Goal: Check status: Check status

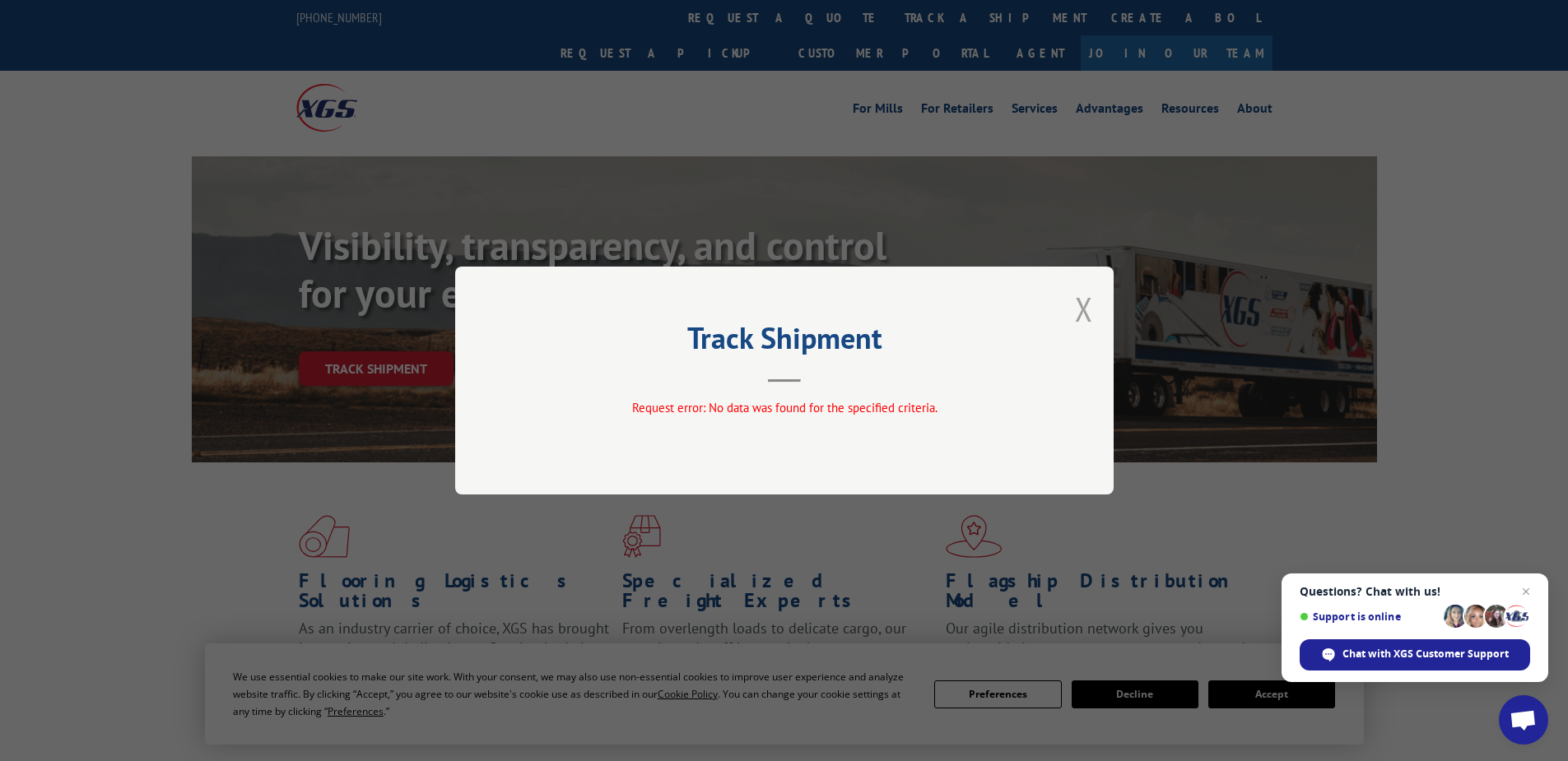
click at [1080, 313] on button "Close modal" at bounding box center [1084, 309] width 18 height 43
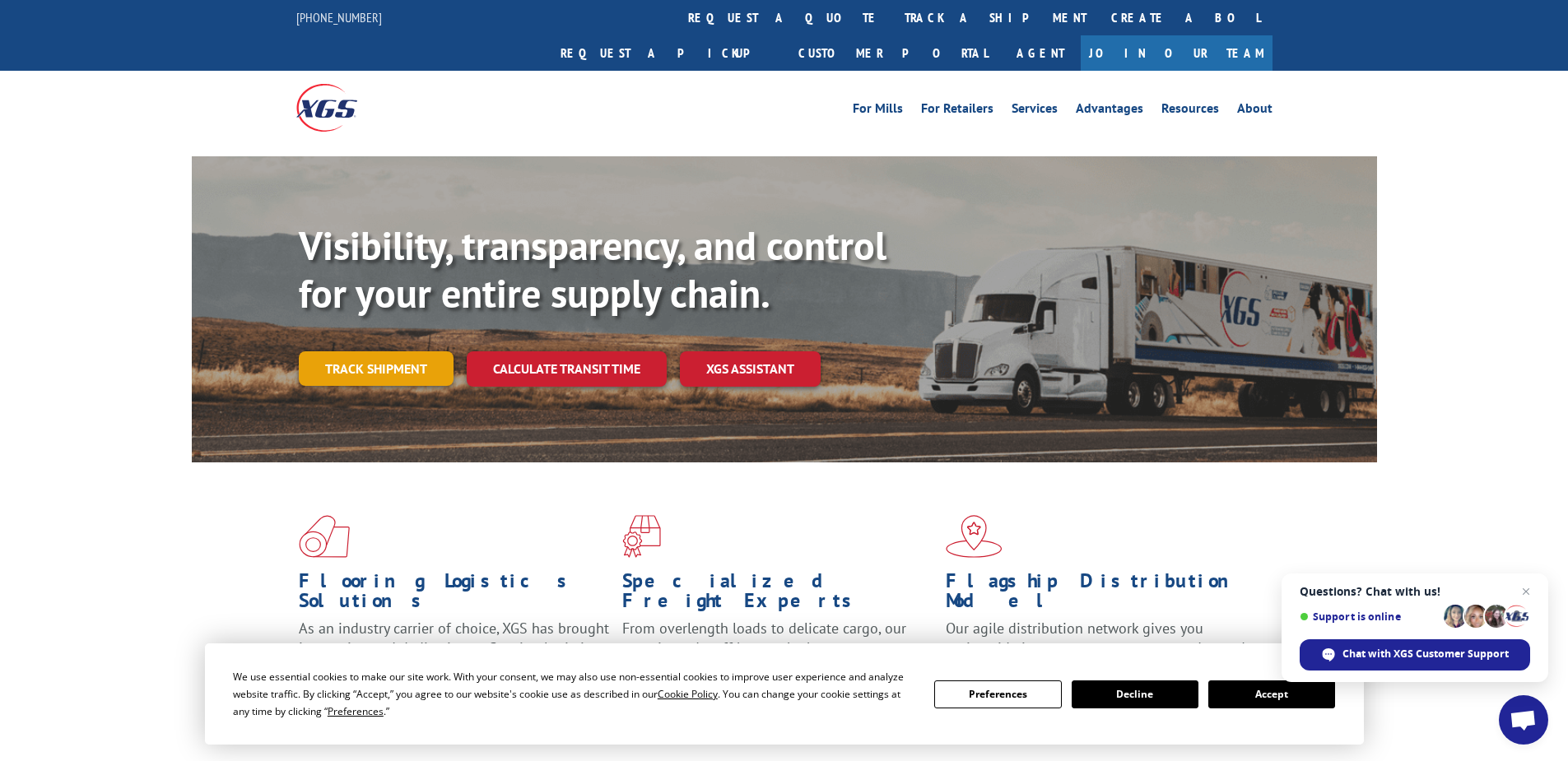
click at [359, 351] on link "Track shipment" at bounding box center [376, 368] width 155 height 34
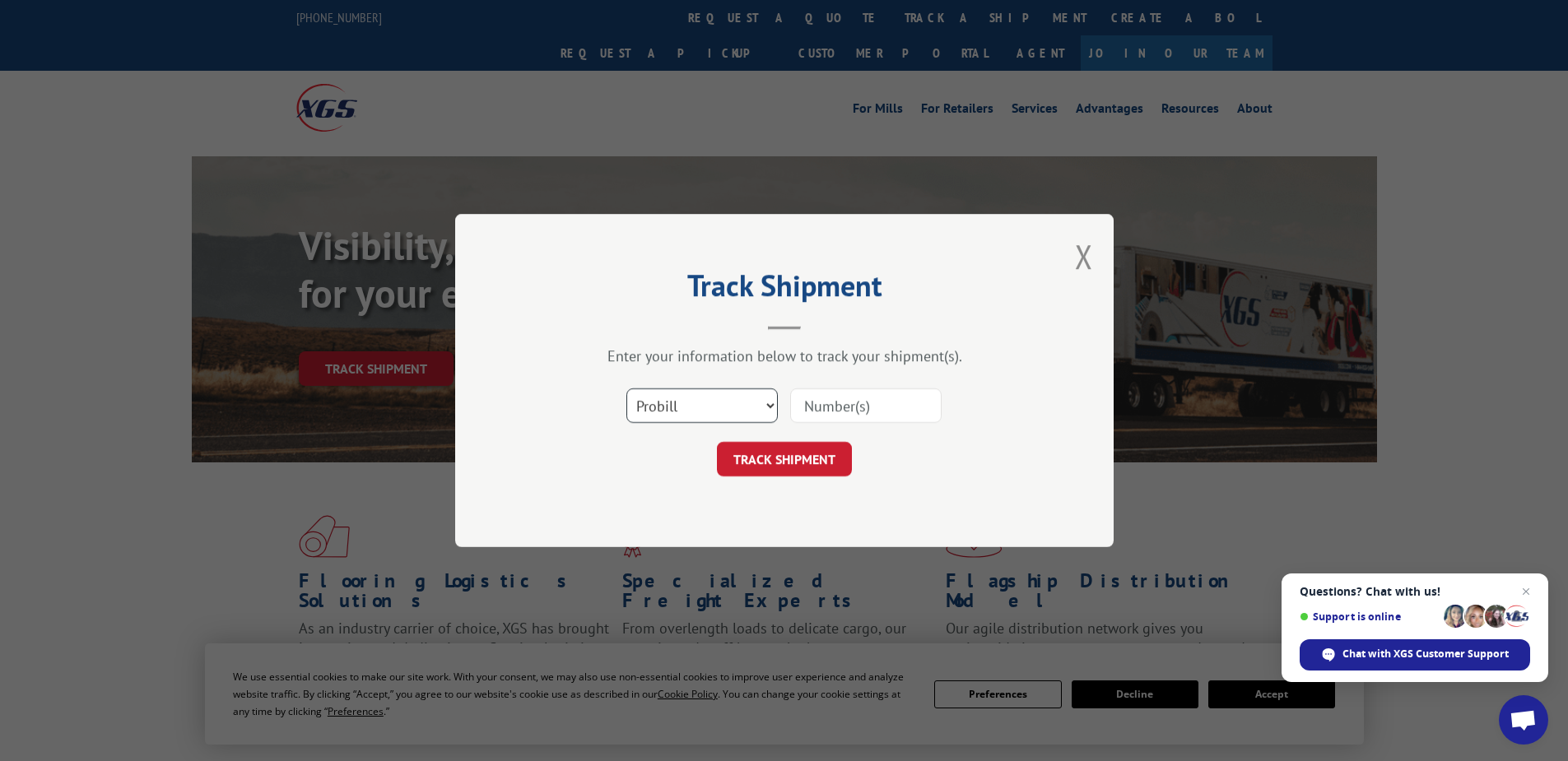
click at [695, 401] on select "Select category... Probill BOL PO" at bounding box center [702, 405] width 151 height 34
drag, startPoint x: 699, startPoint y: 530, endPoint x: 778, endPoint y: 475, distance: 96.3
click at [699, 530] on div "Track Shipment Enter your information below to track your shipment(s). Select c…" at bounding box center [784, 380] width 658 height 333
click at [836, 403] on input at bounding box center [865, 405] width 151 height 34
paste input "16540025"
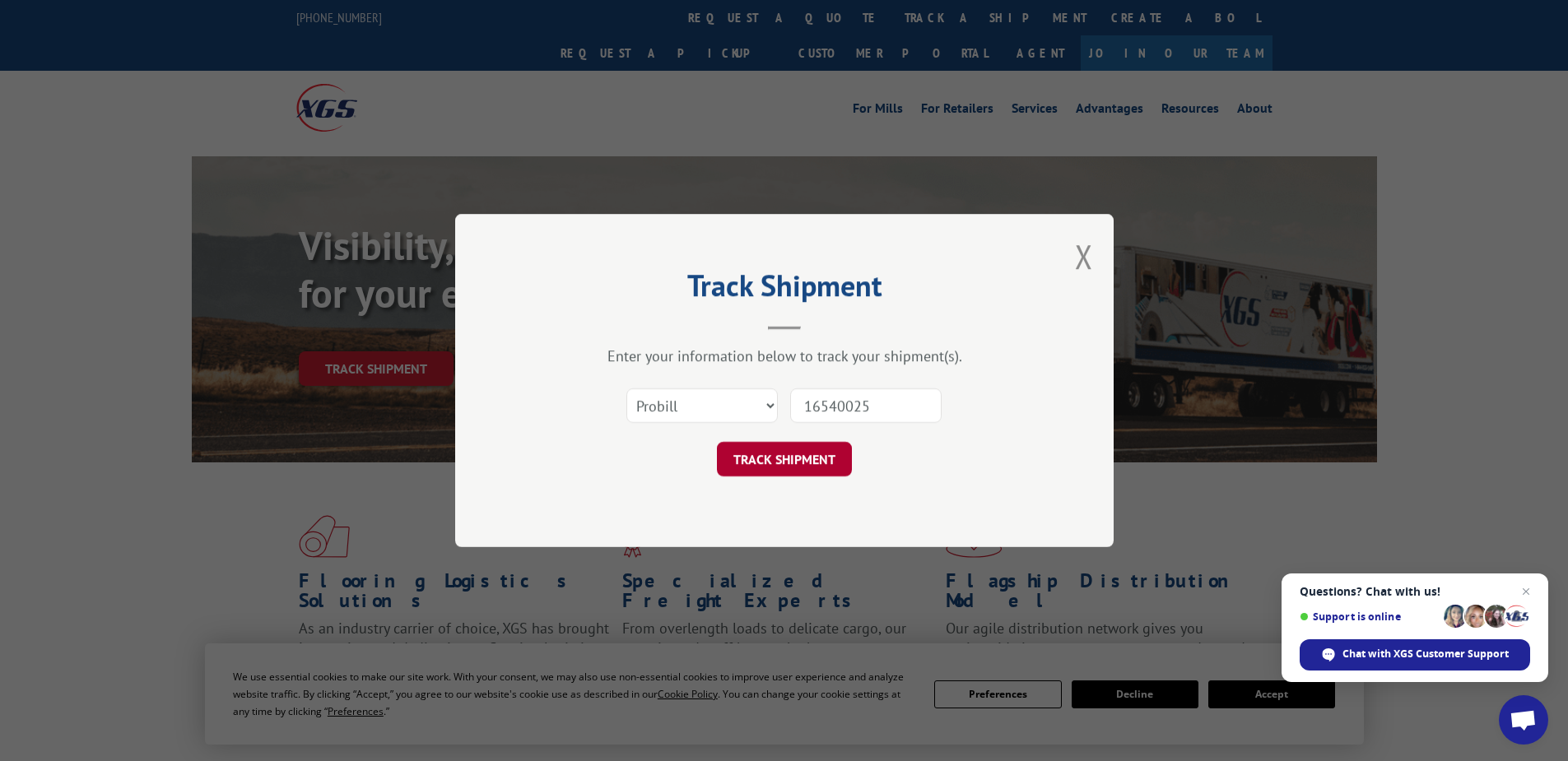
type input "16540025"
click at [815, 467] on button "TRACK SHIPMENT" at bounding box center [784, 459] width 135 height 34
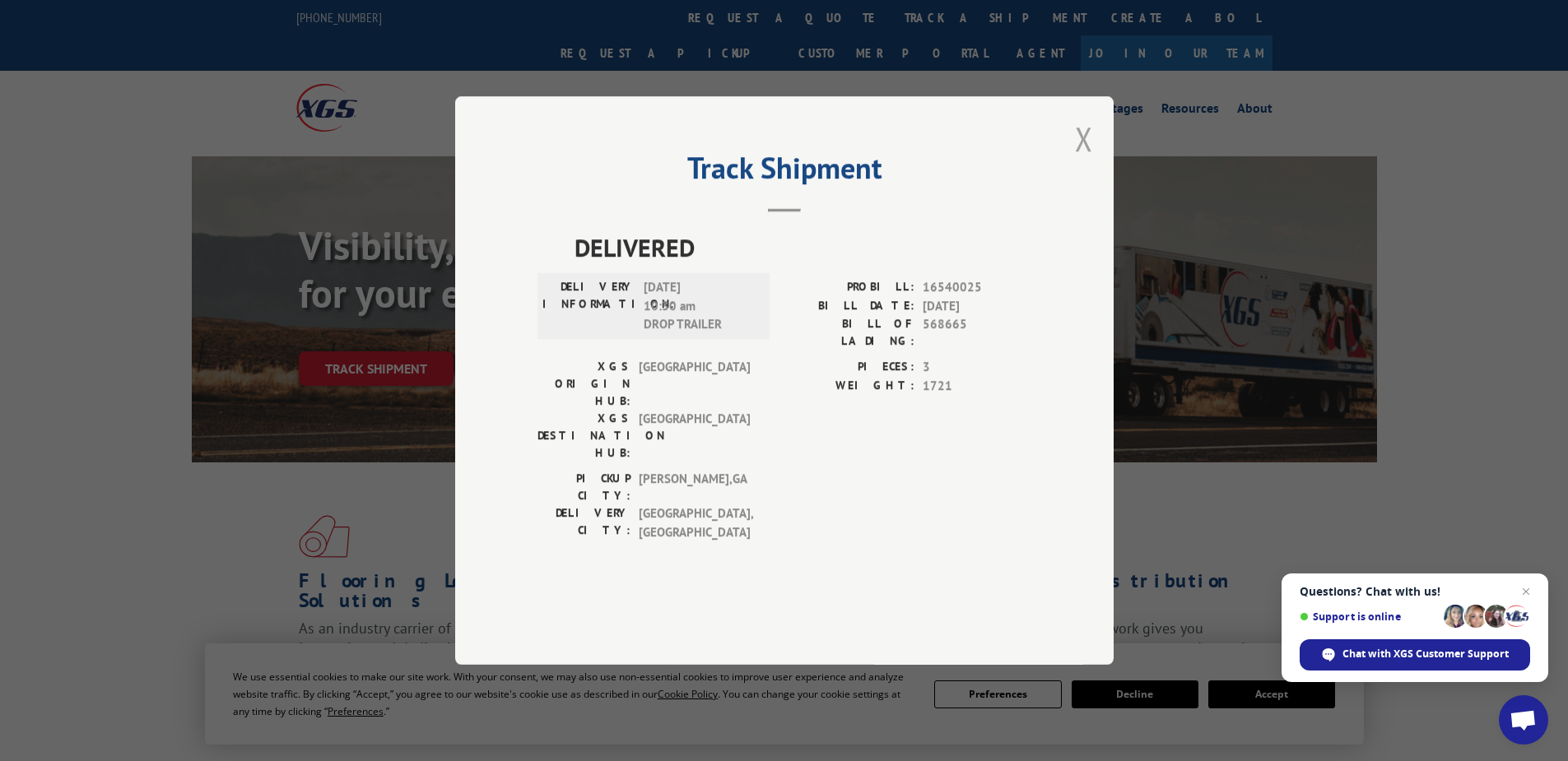
click at [1088, 160] on button "Close modal" at bounding box center [1084, 138] width 18 height 43
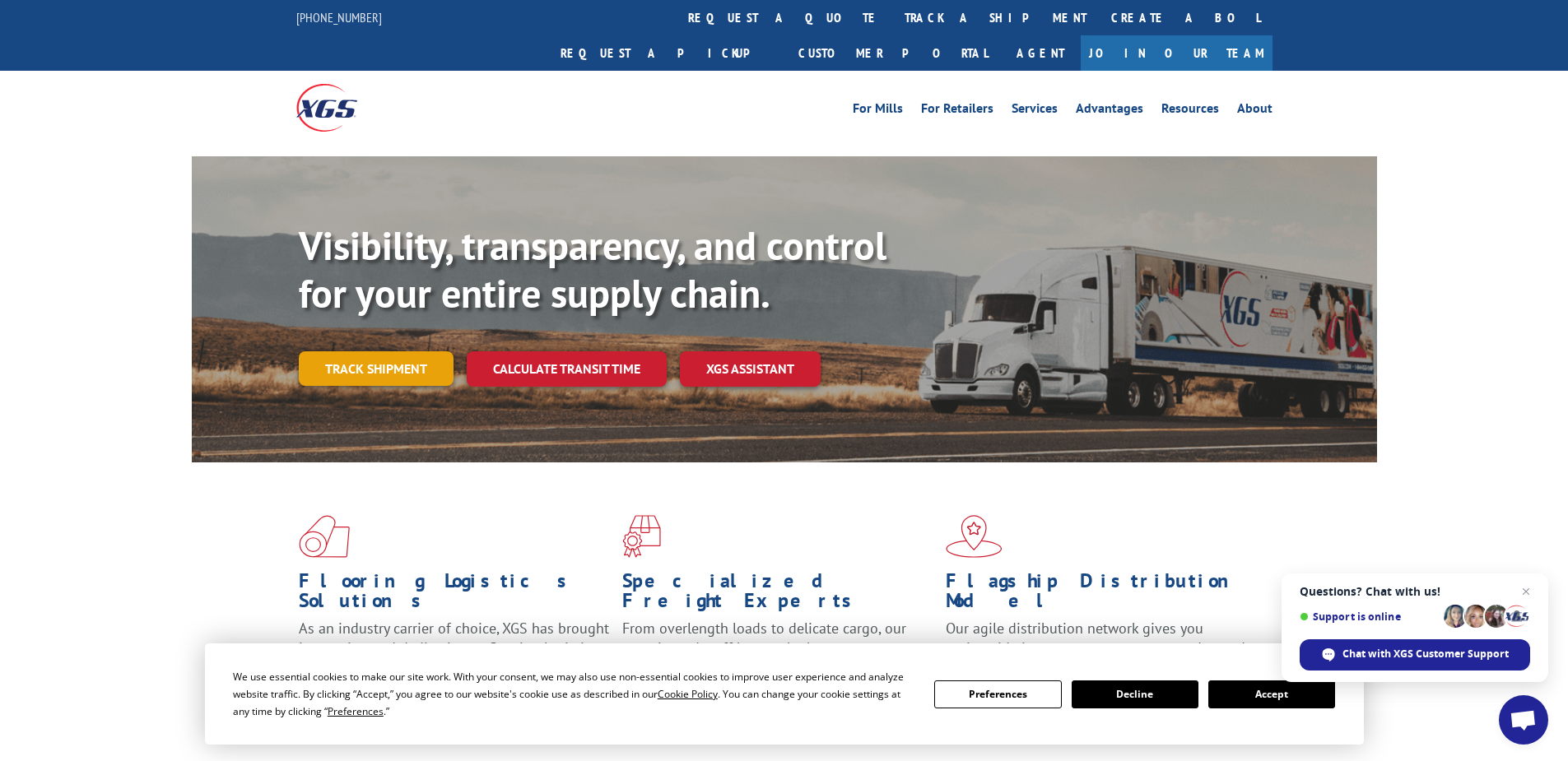
click at [377, 351] on link "Track shipment" at bounding box center [376, 368] width 155 height 34
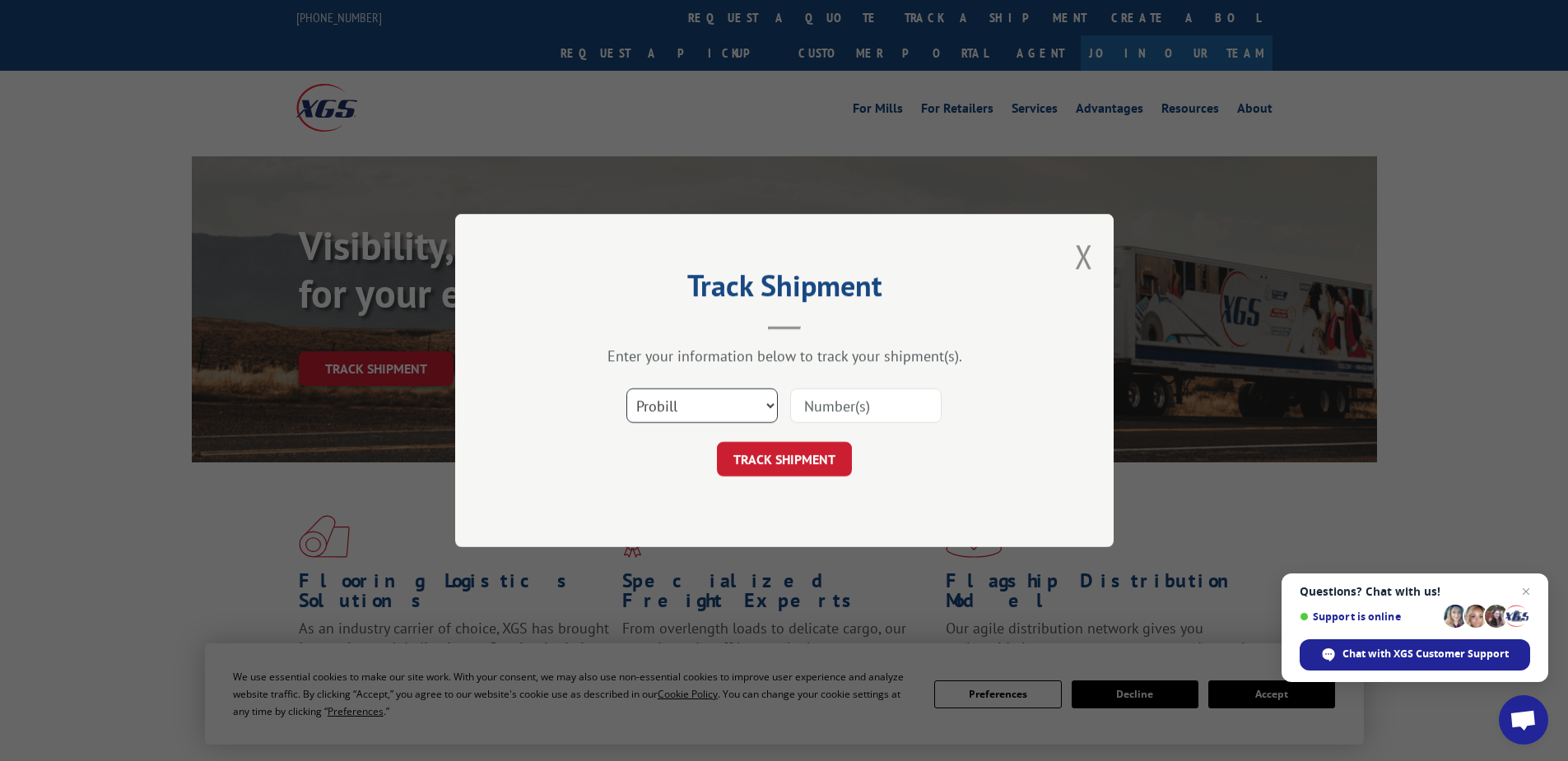
drag, startPoint x: 656, startPoint y: 410, endPoint x: 657, endPoint y: 423, distance: 13.0
click at [656, 410] on select "Select category... Probill BOL PO" at bounding box center [702, 405] width 151 height 34
select select "po"
click at [626, 388] on select "Select category... Probill BOL PO" at bounding box center [702, 405] width 151 height 34
click at [827, 401] on input at bounding box center [865, 405] width 151 height 34
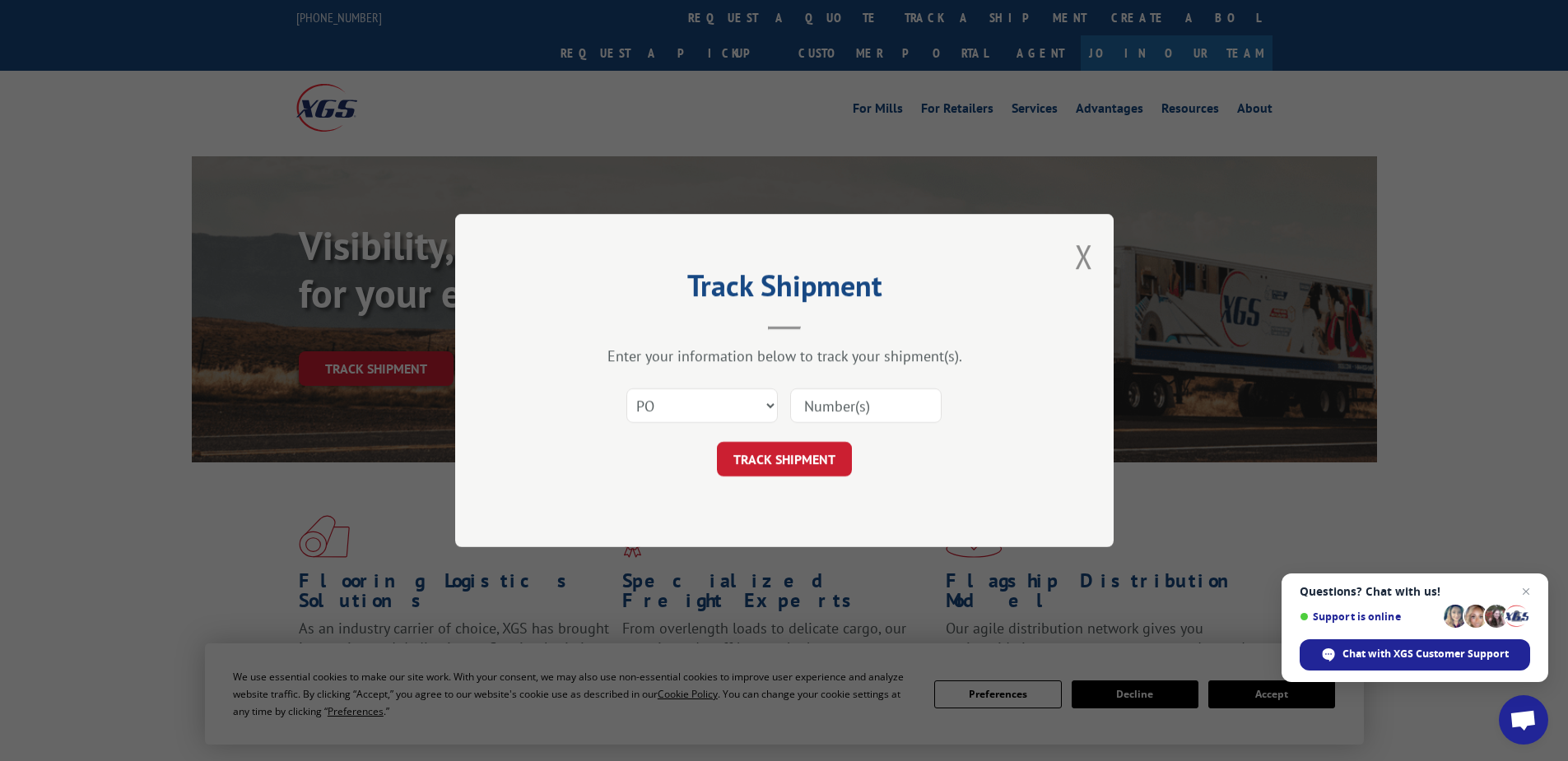
paste input "17513639"
type input "17513639"
click button "TRACK SHIPMENT" at bounding box center [784, 459] width 135 height 34
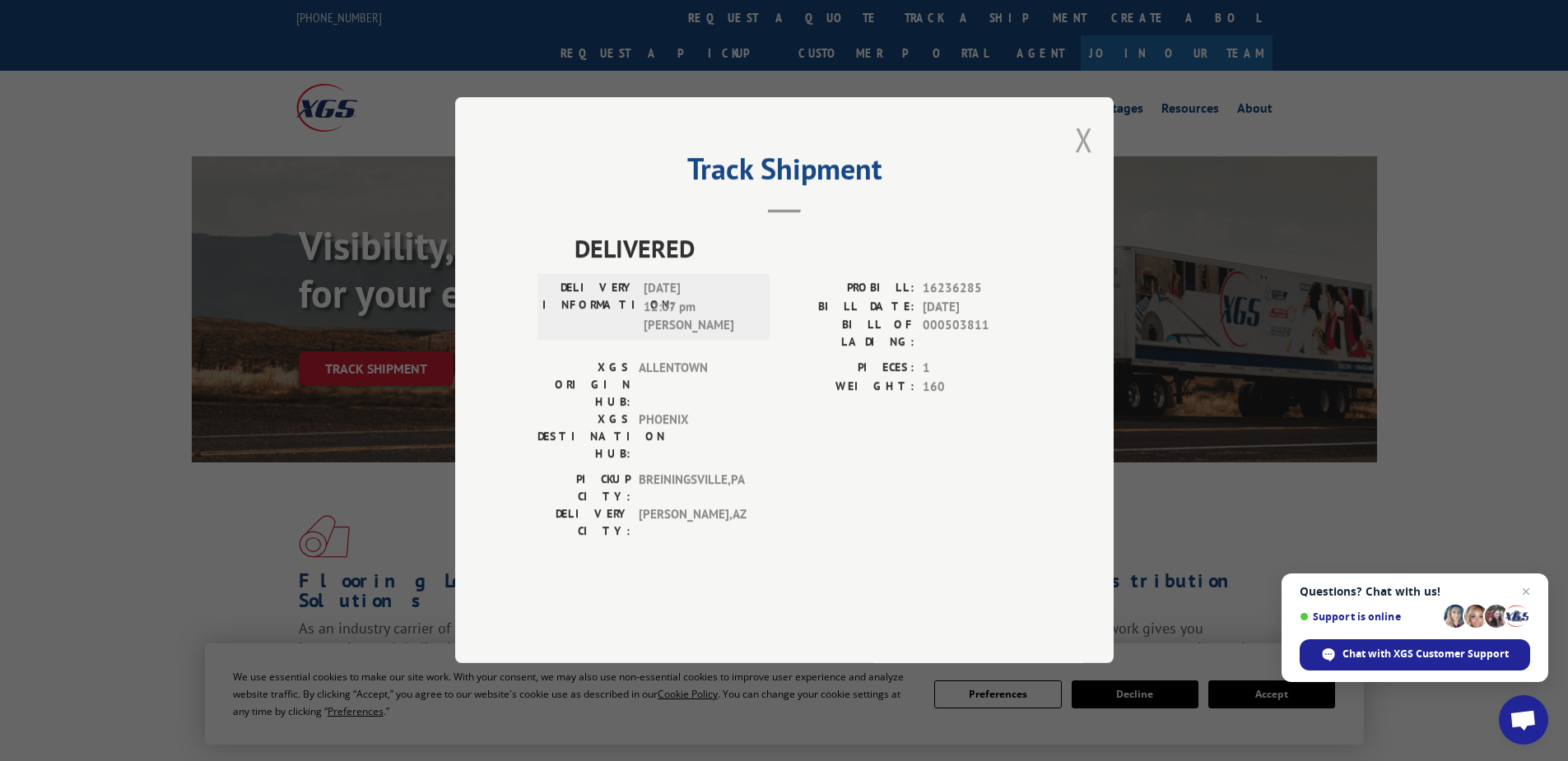
click at [1082, 161] on button "Close modal" at bounding box center [1084, 139] width 18 height 43
